Goal: Transaction & Acquisition: Download file/media

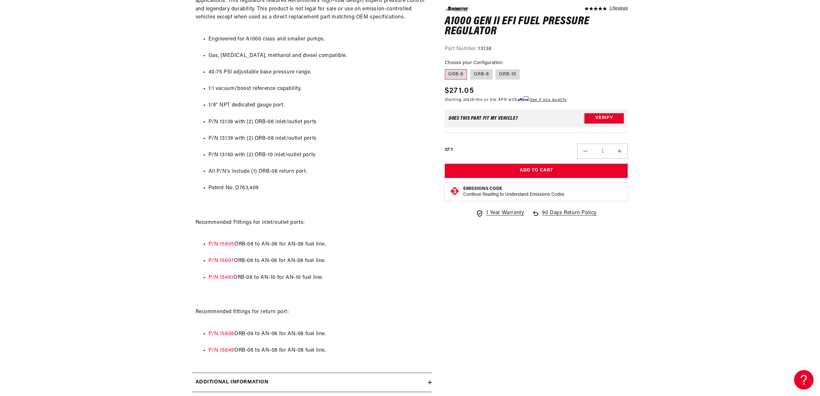
scroll to position [517, 0]
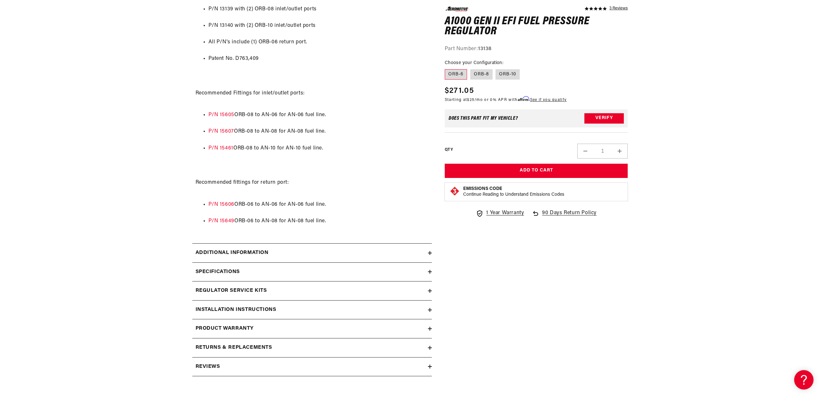
click at [311, 312] on div "Installation Instructions" at bounding box center [310, 309] width 236 height 8
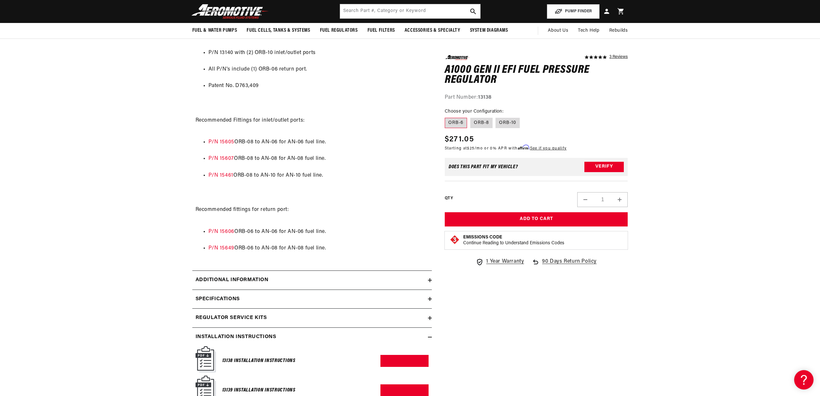
scroll to position [452, 0]
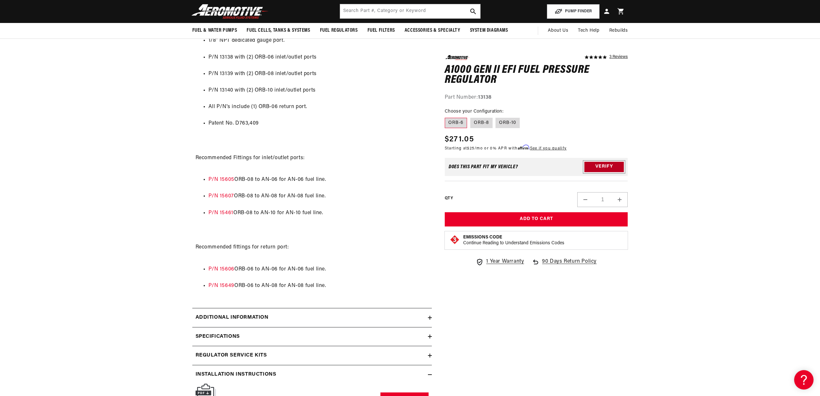
click at [621, 165] on button "Verify" at bounding box center [603, 166] width 39 height 10
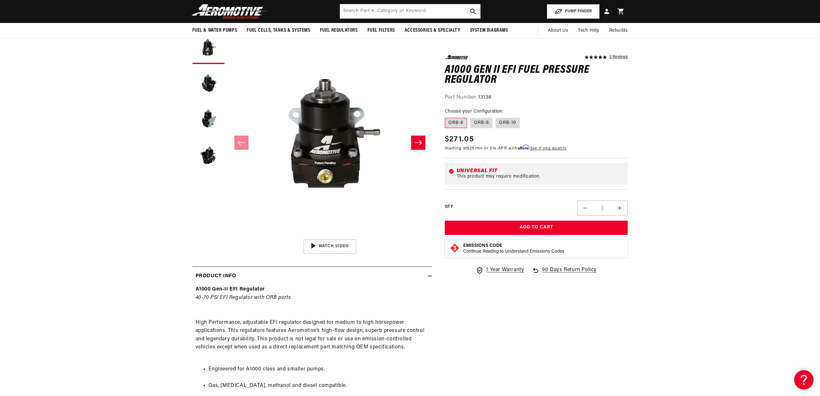
scroll to position [0, 0]
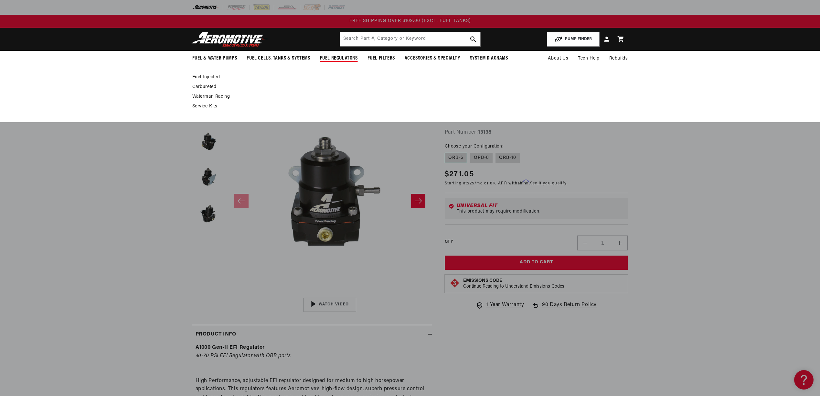
click at [325, 58] on span "Fuel Regulators" at bounding box center [339, 58] width 38 height 7
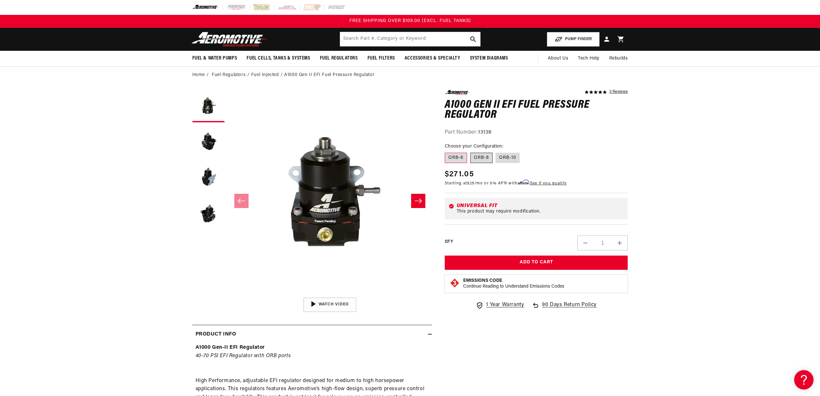
click at [475, 156] on label "ORB-8" at bounding box center [481, 158] width 22 height 10
click at [471, 152] on input "ORB-8" at bounding box center [470, 151] width 0 height 0
radio input "true"
click at [501, 154] on label "ORB-10" at bounding box center [507, 158] width 24 height 10
click at [496, 152] on input "ORB-10" at bounding box center [496, 151] width 0 height 0
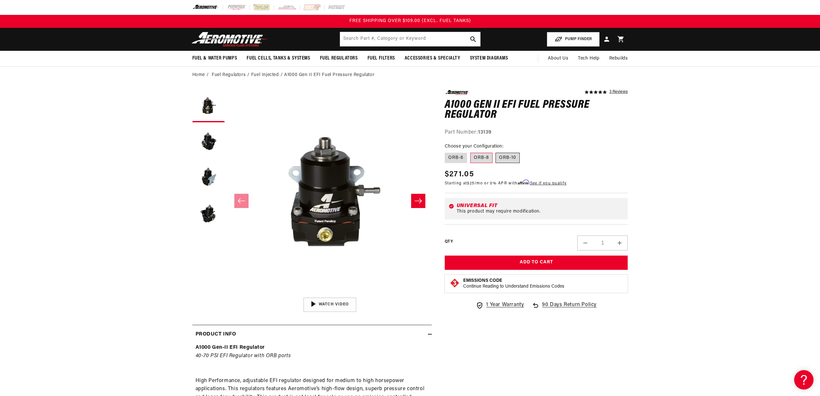
radio input "true"
click at [454, 155] on label "ORB-6" at bounding box center [456, 158] width 22 height 10
click at [447, 152] on input "ORB-6" at bounding box center [446, 151] width 0 height 0
radio input "true"
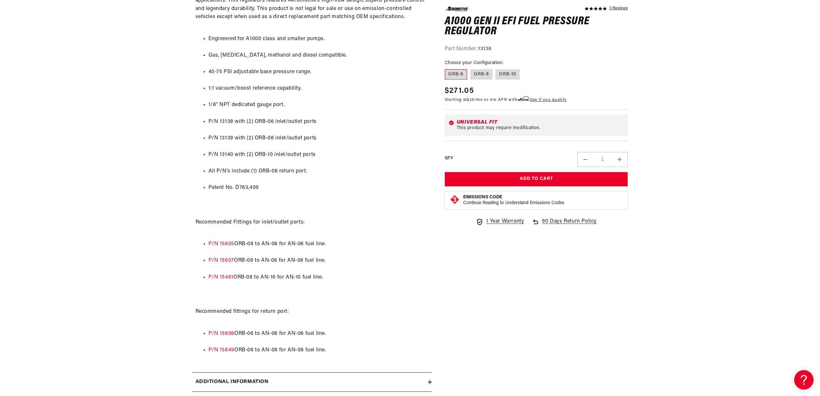
scroll to position [452, 0]
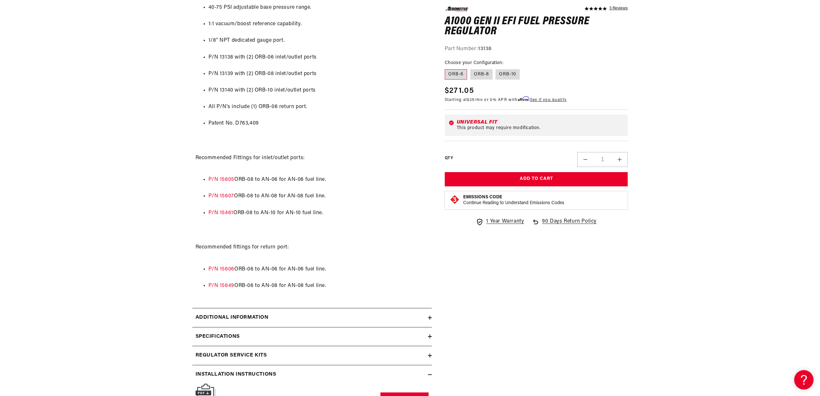
click at [224, 176] on li "P/N 15605 ORB-08 to AN-06 for AN-06 fuel line." at bounding box center [318, 179] width 220 height 8
click at [225, 177] on link "P/N 15605" at bounding box center [221, 179] width 26 height 5
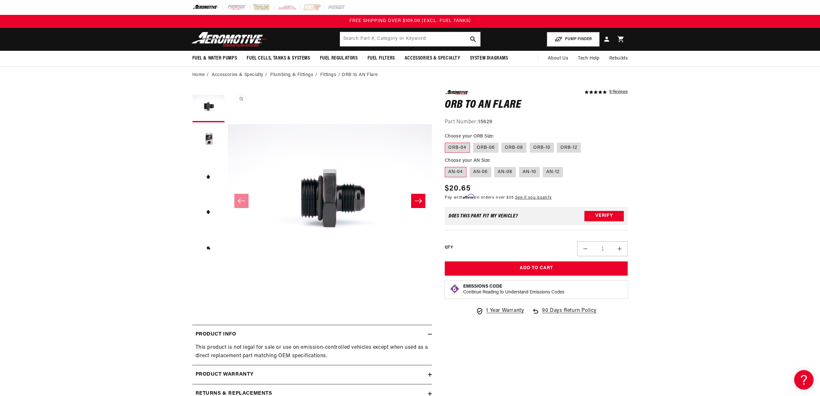
scroll to position [0, 0]
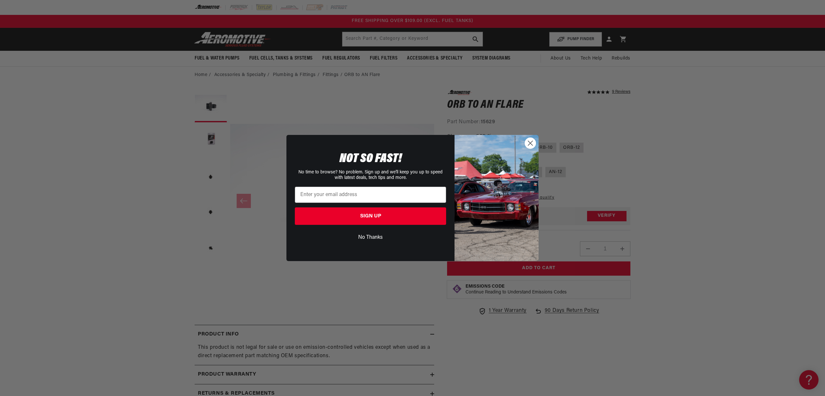
click at [533, 142] on circle "Close dialog" at bounding box center [530, 143] width 11 height 11
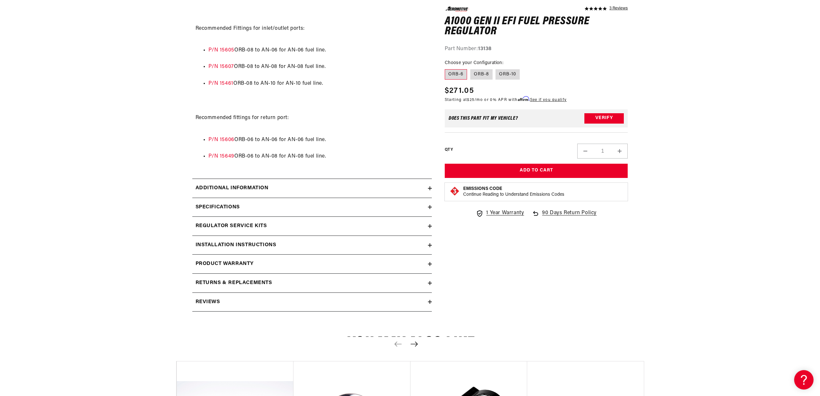
click at [291, 241] on div "Installation Instructions" at bounding box center [310, 245] width 236 height 8
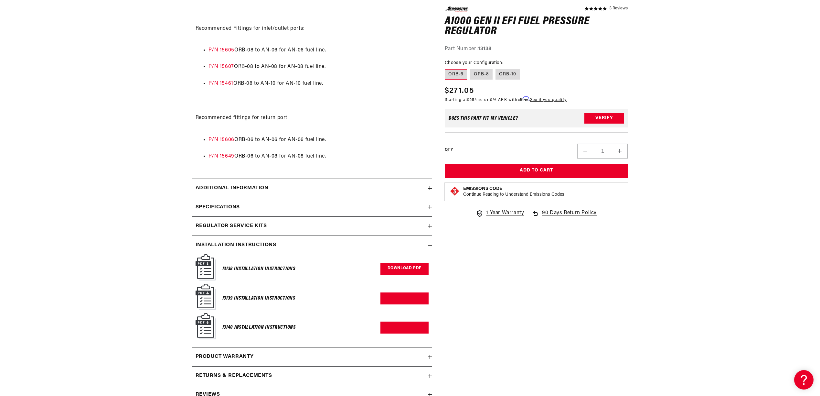
click at [398, 269] on link "Download PDF" at bounding box center [404, 269] width 48 height 12
